Goal: Use online tool/utility: Utilize a website feature to perform a specific function

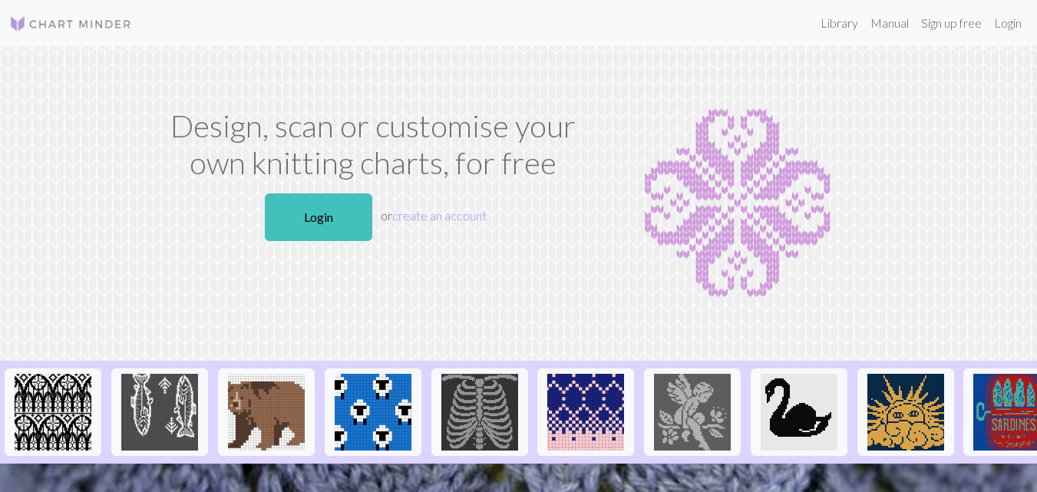
click at [373, 227] on p "Login or create an account" at bounding box center [372, 217] width 419 height 60
click at [344, 228] on link "Login" at bounding box center [318, 217] width 107 height 48
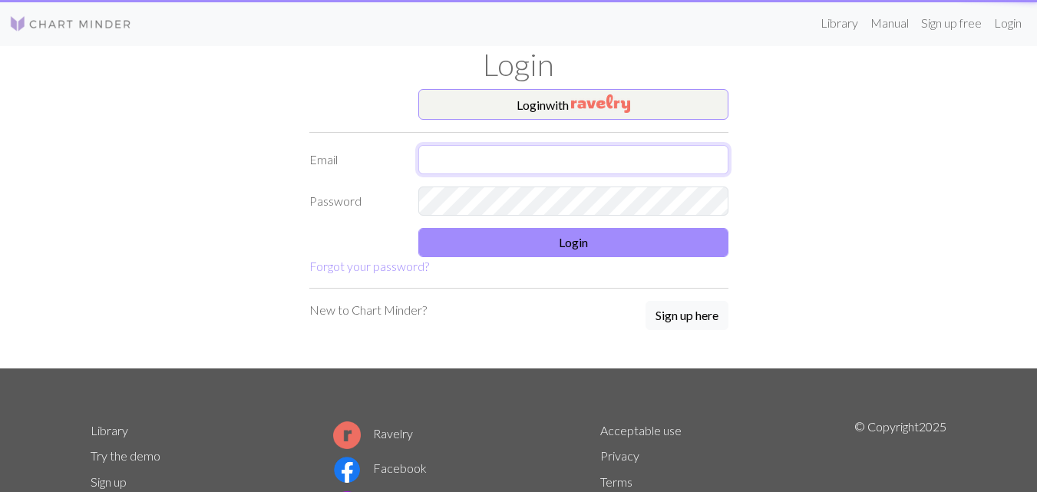
type input "[EMAIL_ADDRESS][DOMAIN_NAME]"
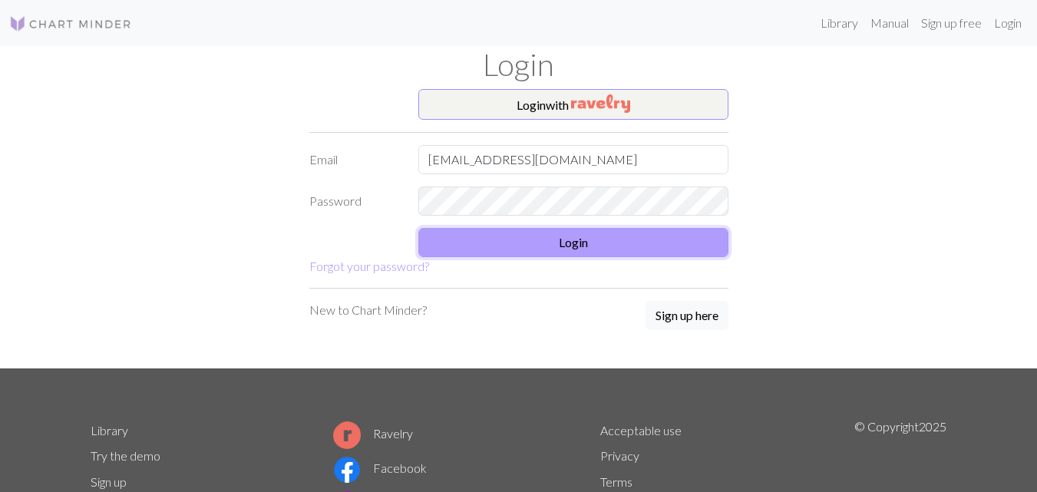
click at [631, 249] on button "Login" at bounding box center [573, 242] width 310 height 29
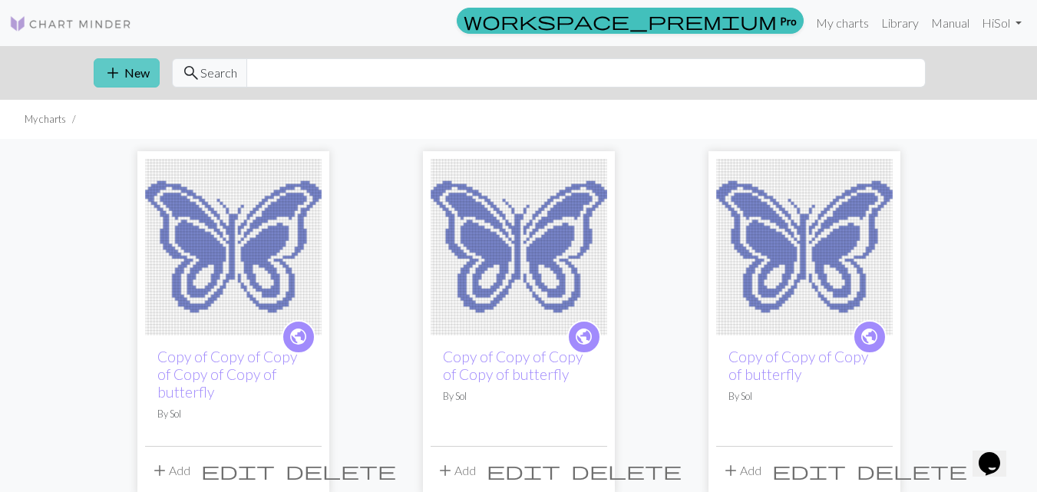
click at [140, 76] on button "add New" at bounding box center [127, 72] width 66 height 29
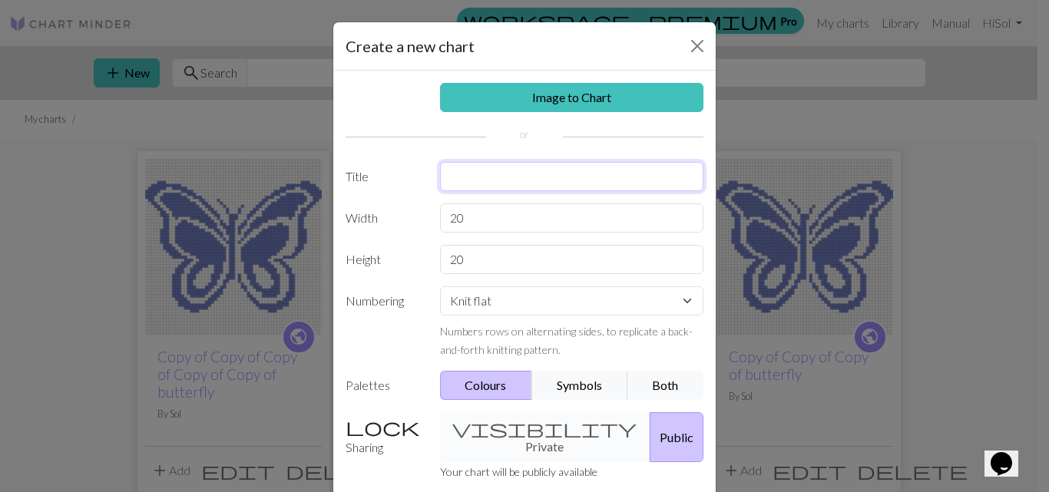
click at [513, 183] on input "text" at bounding box center [572, 176] width 264 height 29
type input "sweater colorwork"
click at [504, 209] on input "20" at bounding box center [572, 217] width 264 height 29
click at [493, 310] on select "Knit flat Knit in the round Lace knitting Cross stitch" at bounding box center [572, 300] width 264 height 29
select select "round"
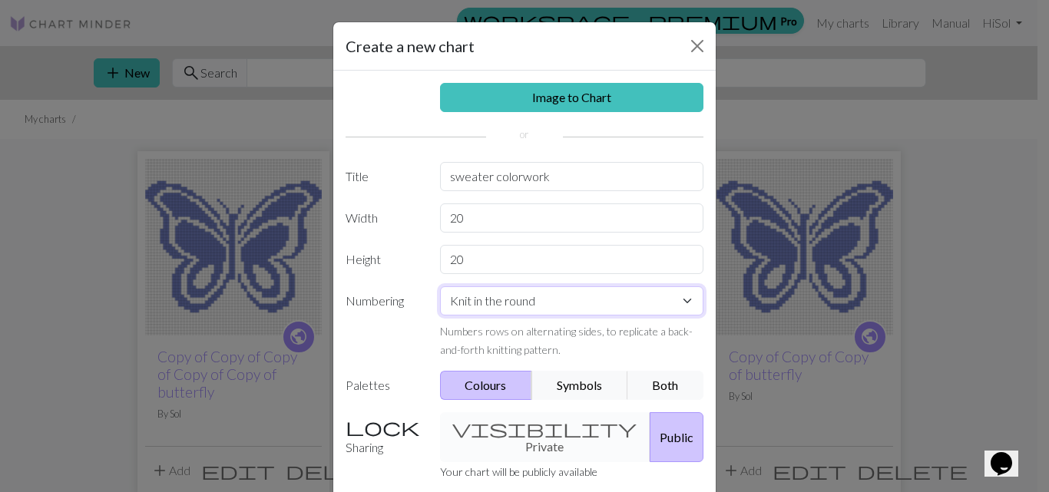
click at [440, 286] on select "Knit flat Knit in the round Lace knitting Cross stitch" at bounding box center [572, 300] width 264 height 29
click at [503, 226] on input "20" at bounding box center [572, 217] width 264 height 29
type input "2"
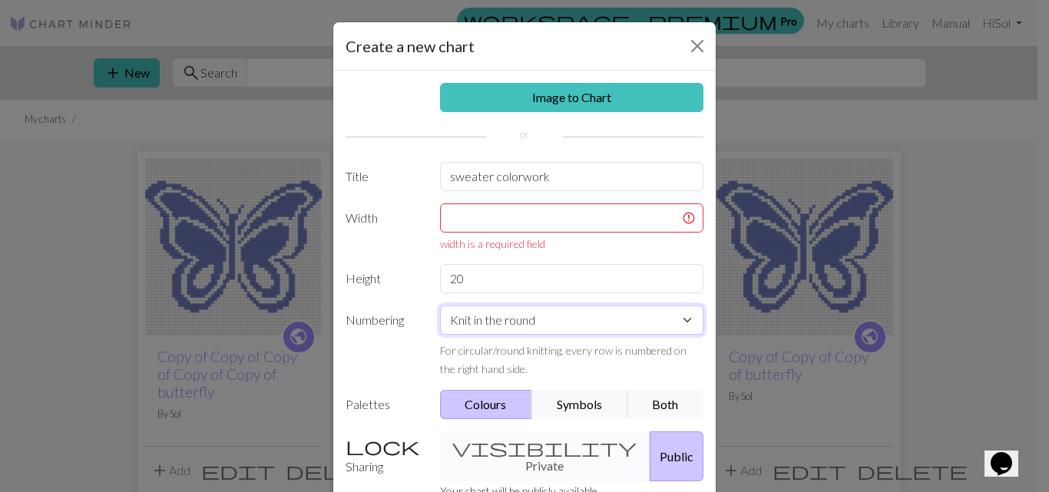
click at [517, 320] on select "Knit flat Knit in the round Lace knitting Cross stitch" at bounding box center [572, 320] width 264 height 29
click at [440, 306] on select "Knit flat Knit in the round Lace knitting Cross stitch" at bounding box center [572, 320] width 264 height 29
click at [475, 224] on input "text" at bounding box center [572, 217] width 264 height 29
click at [545, 219] on input "text" at bounding box center [572, 217] width 264 height 29
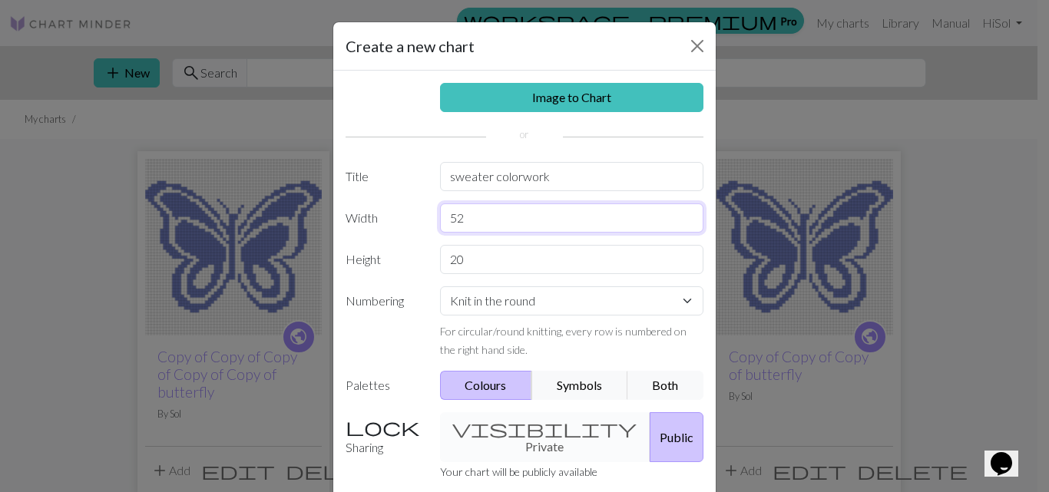
type input "52"
click at [499, 257] on input "20" at bounding box center [572, 259] width 264 height 29
type input "2"
type input "52"
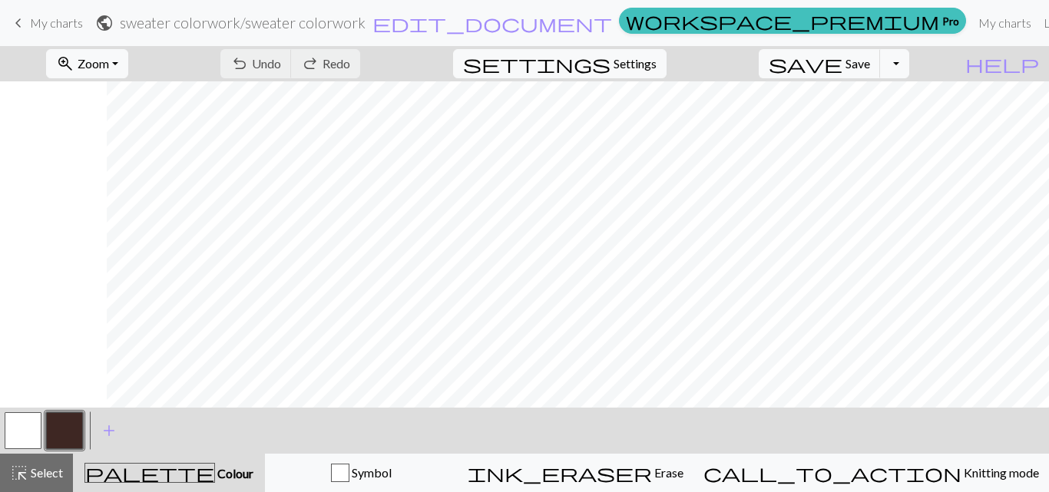
scroll to position [275, 107]
drag, startPoint x: 678, startPoint y: 408, endPoint x: 654, endPoint y: 400, distance: 25.2
click at [654, 400] on div "zoom_in Zoom Zoom Fit all Fit width Fit height 50% 100% 150% 200% undo Undo Und…" at bounding box center [524, 269] width 1049 height 446
click at [31, 422] on button "button" at bounding box center [23, 430] width 37 height 37
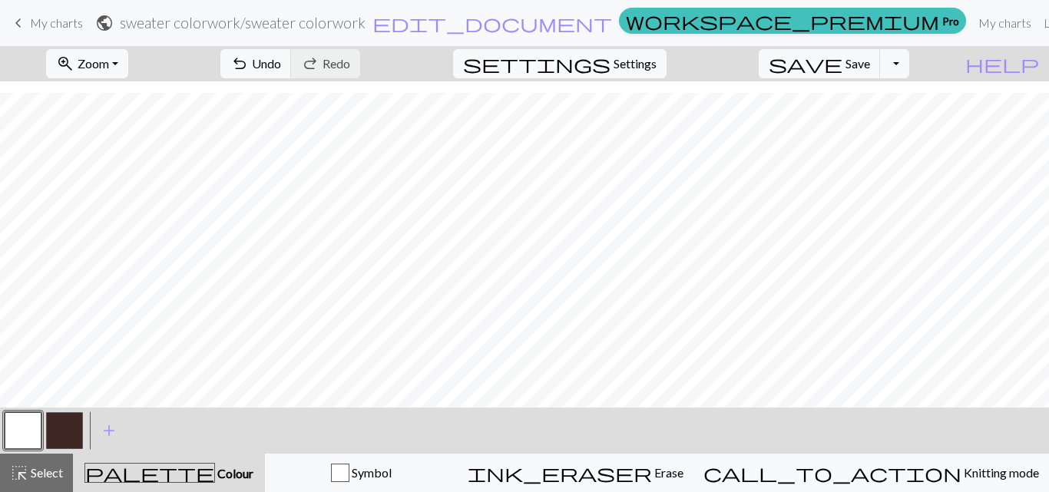
click at [67, 434] on button "button" at bounding box center [64, 430] width 37 height 37
click at [28, 435] on button "button" at bounding box center [23, 430] width 37 height 37
click at [58, 435] on button "button" at bounding box center [64, 430] width 37 height 37
click at [64, 438] on button "button" at bounding box center [64, 430] width 37 height 37
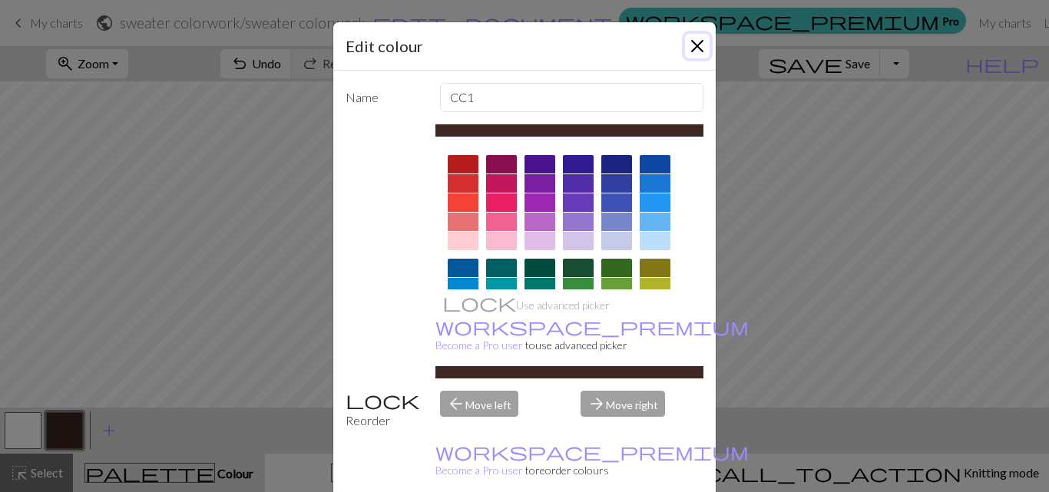
click at [687, 43] on button "Close" at bounding box center [697, 46] width 25 height 25
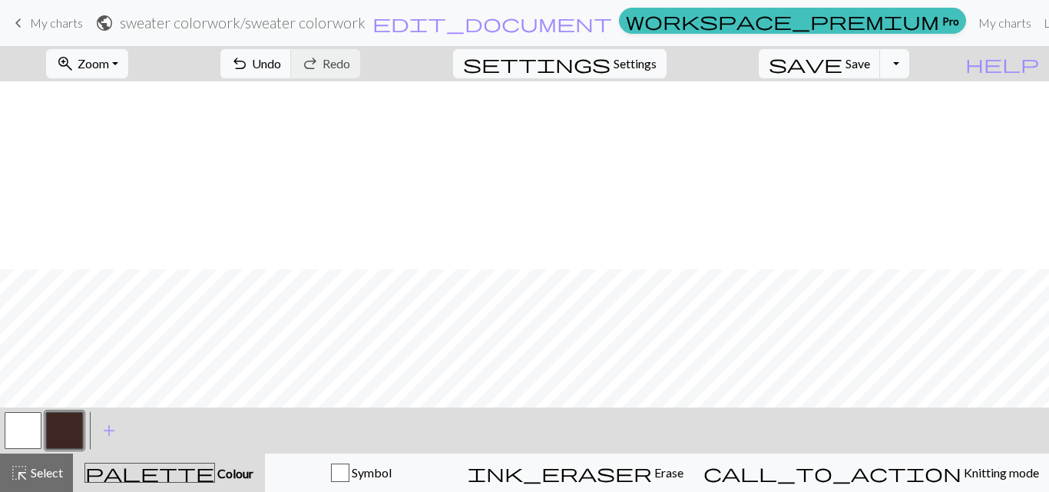
scroll to position [553, 0]
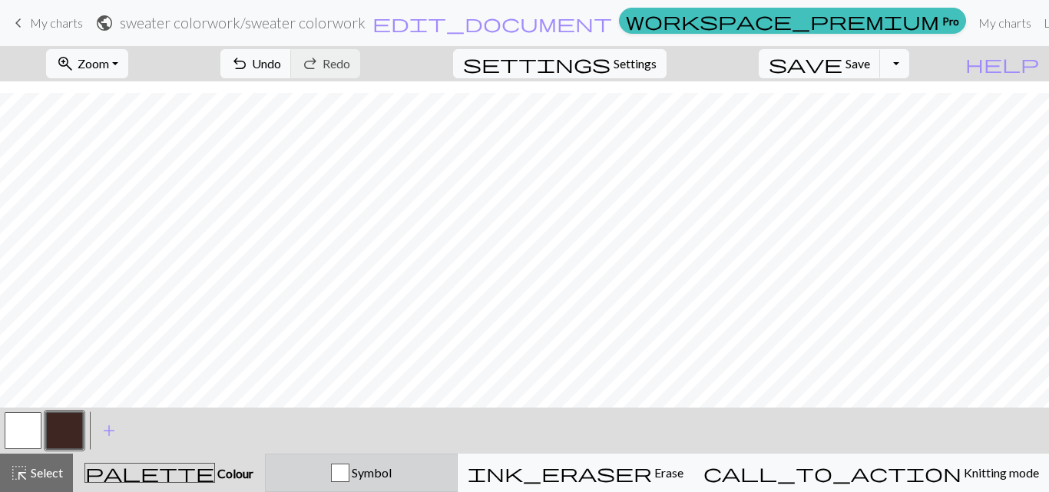
click at [349, 470] on div "button" at bounding box center [340, 473] width 18 height 18
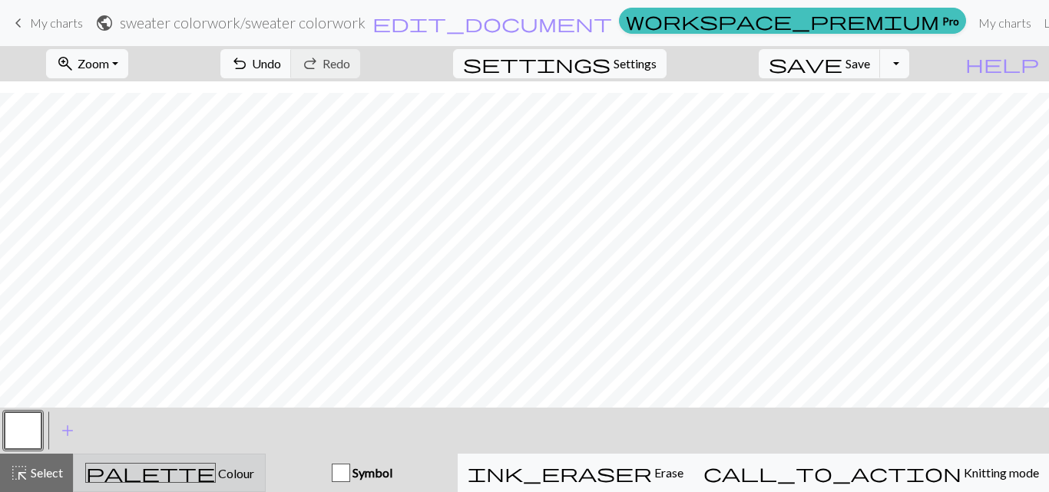
click at [246, 471] on div "palette Colour Colour" at bounding box center [169, 473] width 173 height 20
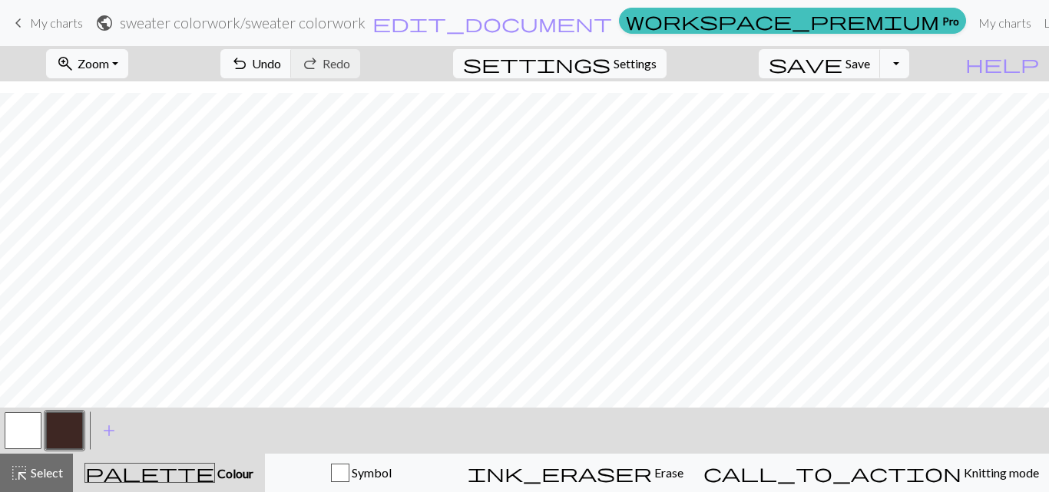
click at [27, 433] on button "button" at bounding box center [23, 430] width 37 height 37
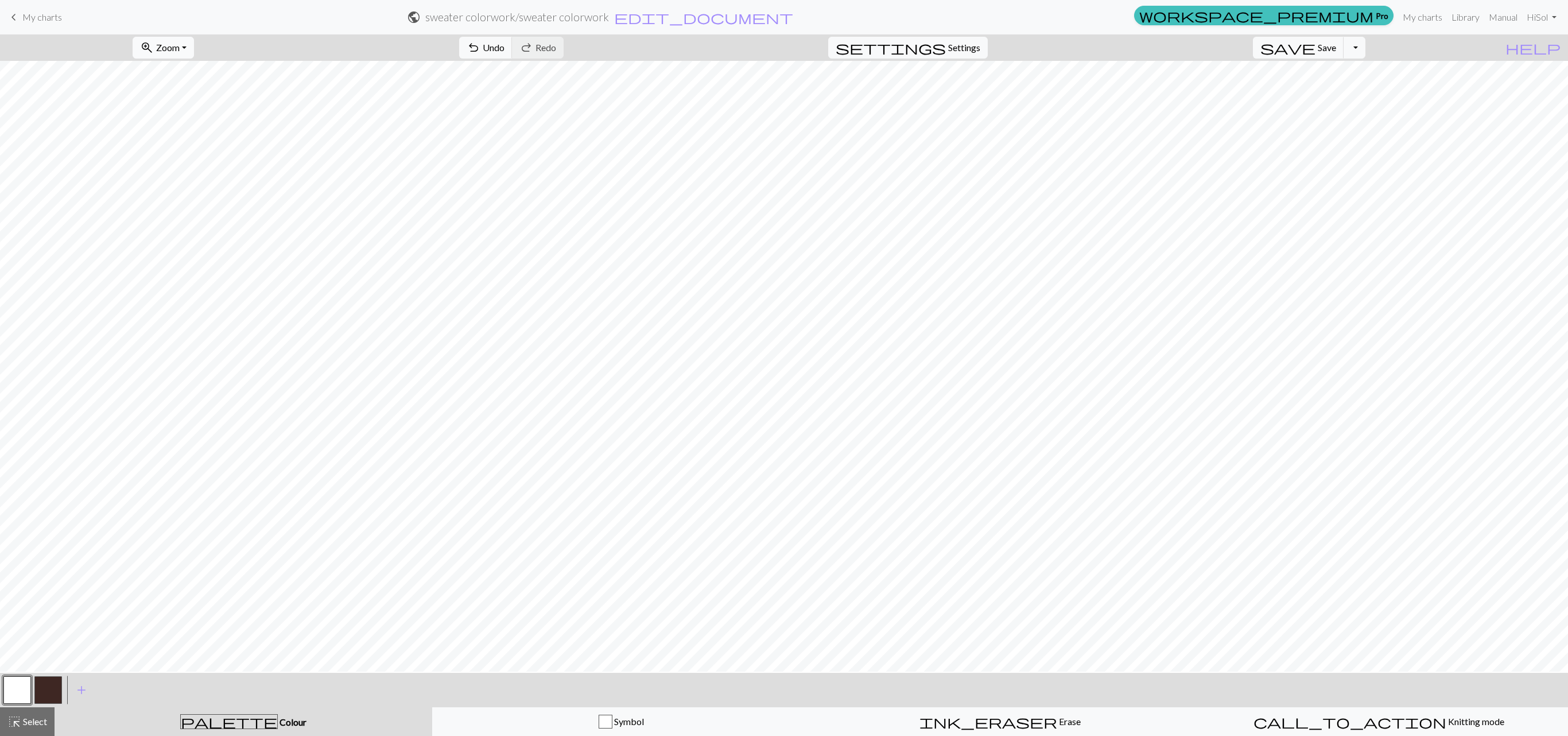
click at [179, 45] on span "Zoom" at bounding box center [167, 47] width 23 height 11
click at [178, 76] on button "Fit all" at bounding box center [179, 74] width 90 height 19
click at [179, 43] on span "Zoom" at bounding box center [167, 47] width 23 height 11
click at [193, 179] on button "150%" at bounding box center [179, 176] width 90 height 19
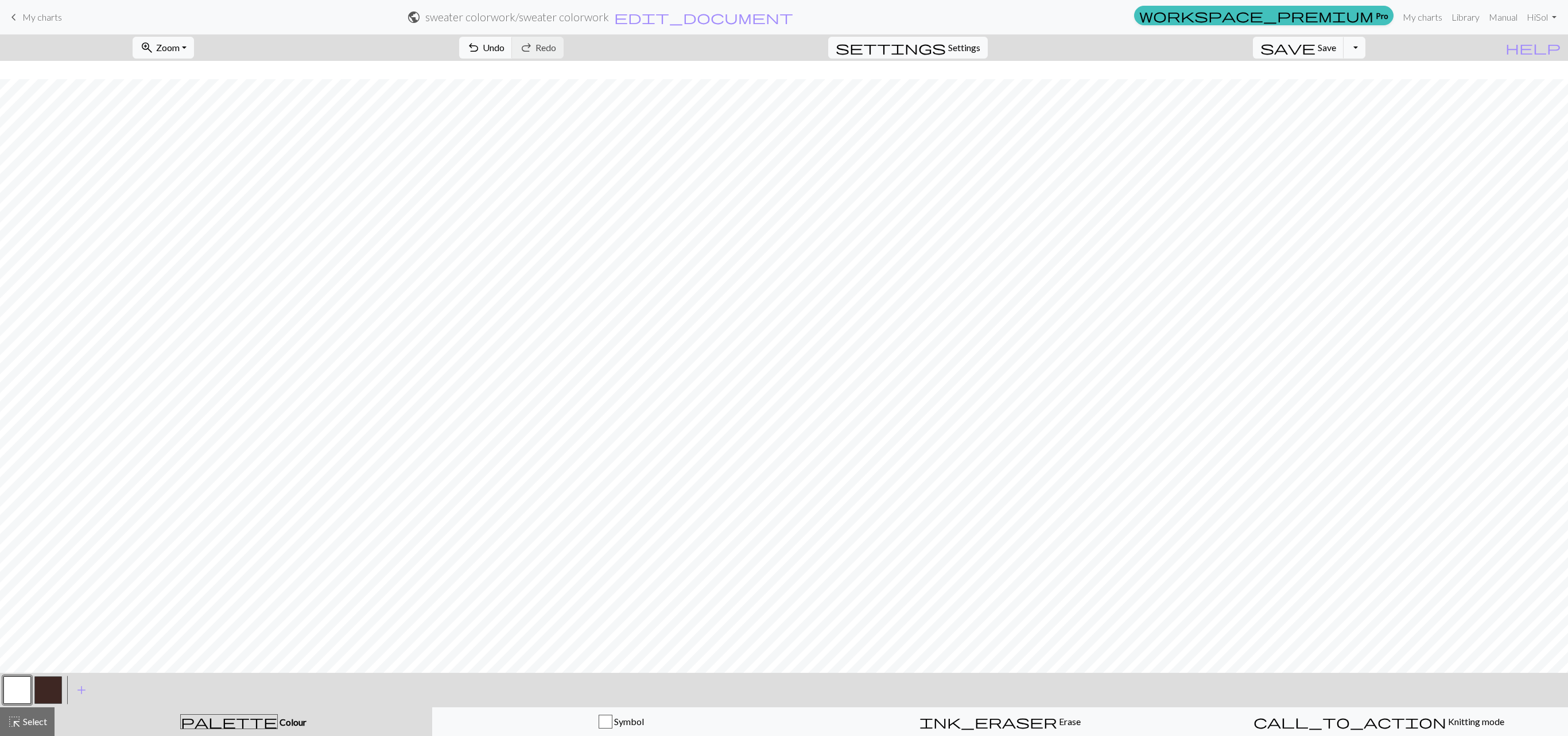
click at [55, 367] on button "button" at bounding box center [48, 690] width 28 height 28
click at [13, 367] on button "button" at bounding box center [17, 690] width 28 height 28
click at [56, 367] on button "button" at bounding box center [48, 690] width 28 height 28
click at [21, 367] on button "button" at bounding box center [17, 690] width 28 height 28
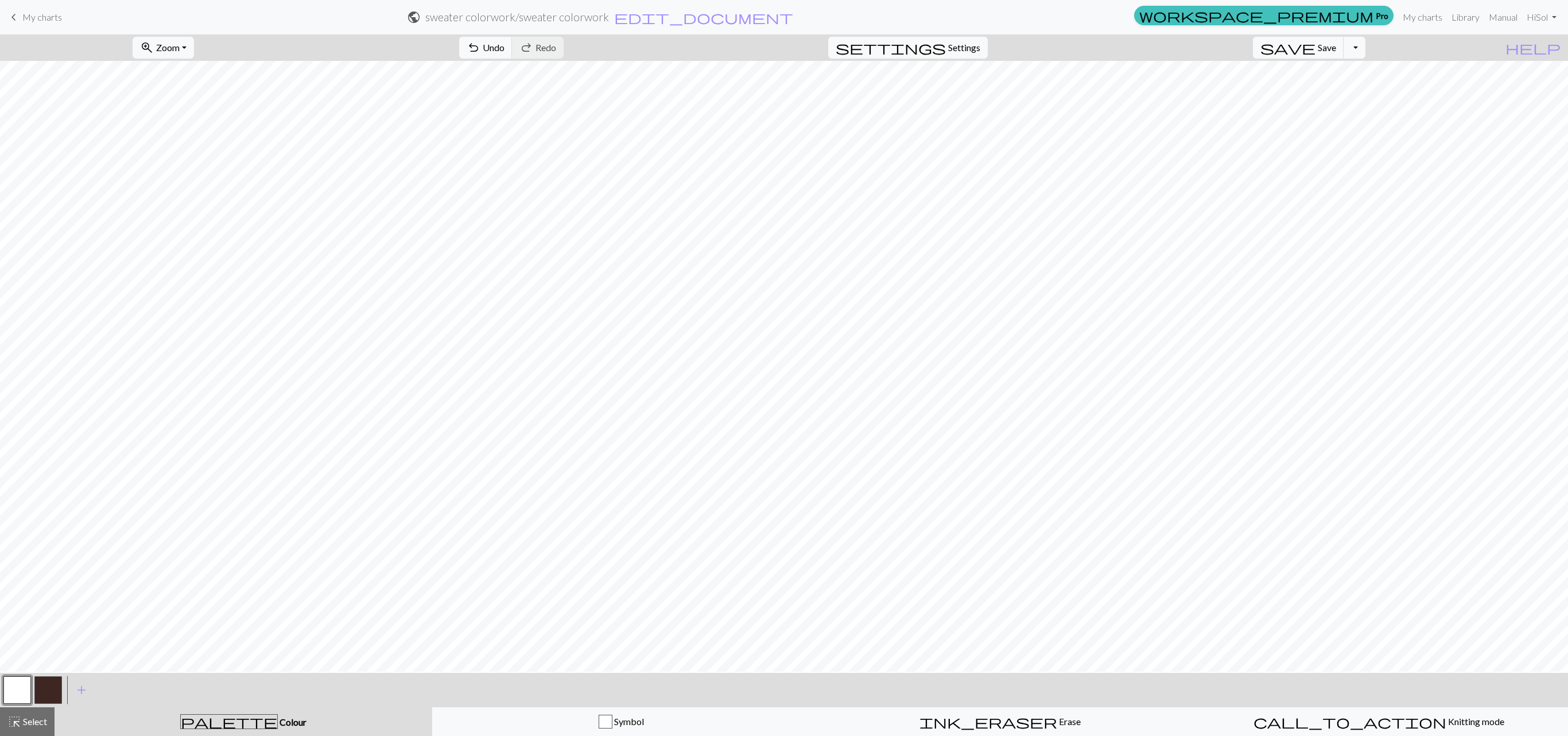
click at [56, 367] on button "button" at bounding box center [48, 690] width 28 height 28
